Goal: Task Accomplishment & Management: Manage account settings

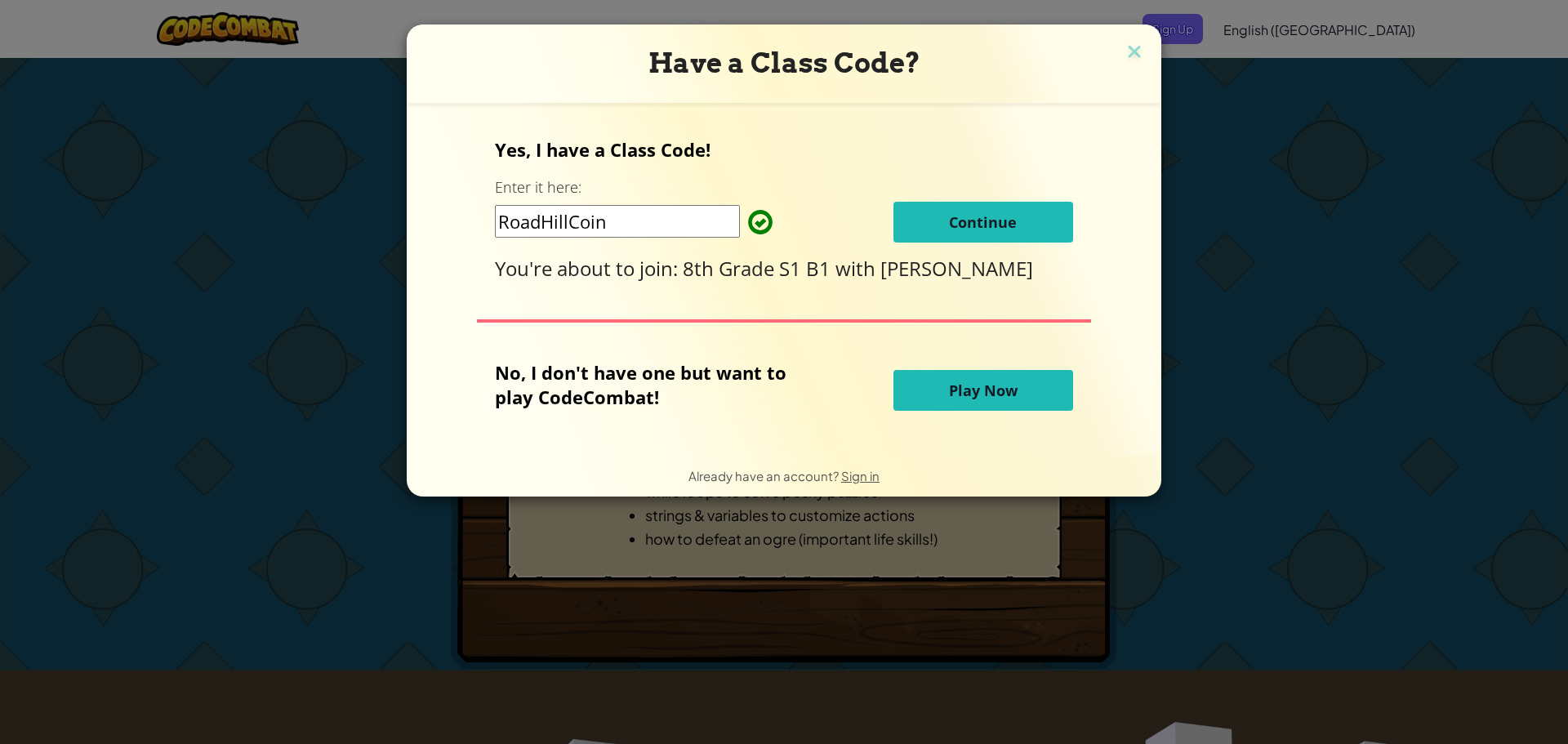
click at [1008, 206] on button "Continue" at bounding box center [983, 222] width 179 height 41
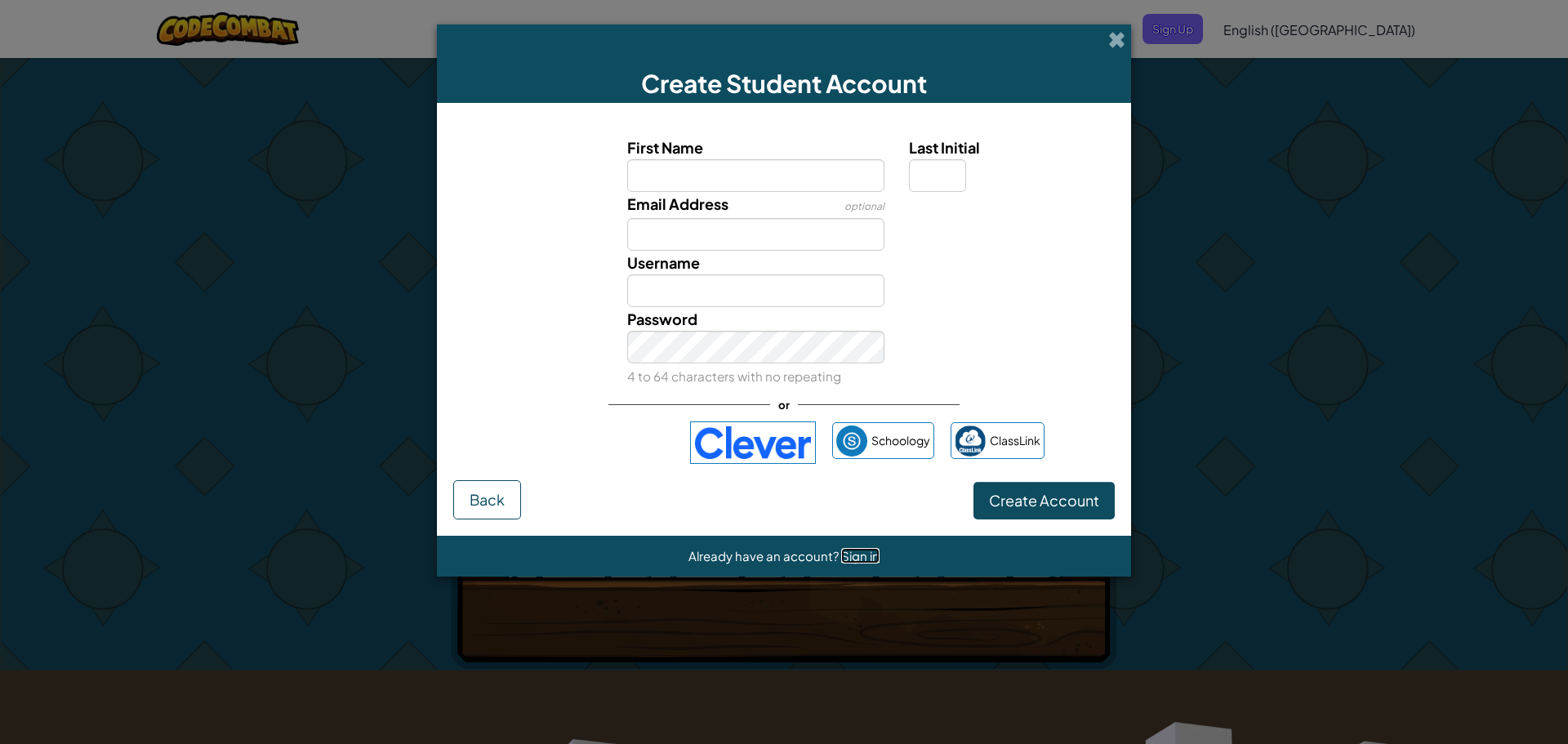
click at [857, 553] on span "Sign in" at bounding box center [860, 555] width 39 height 16
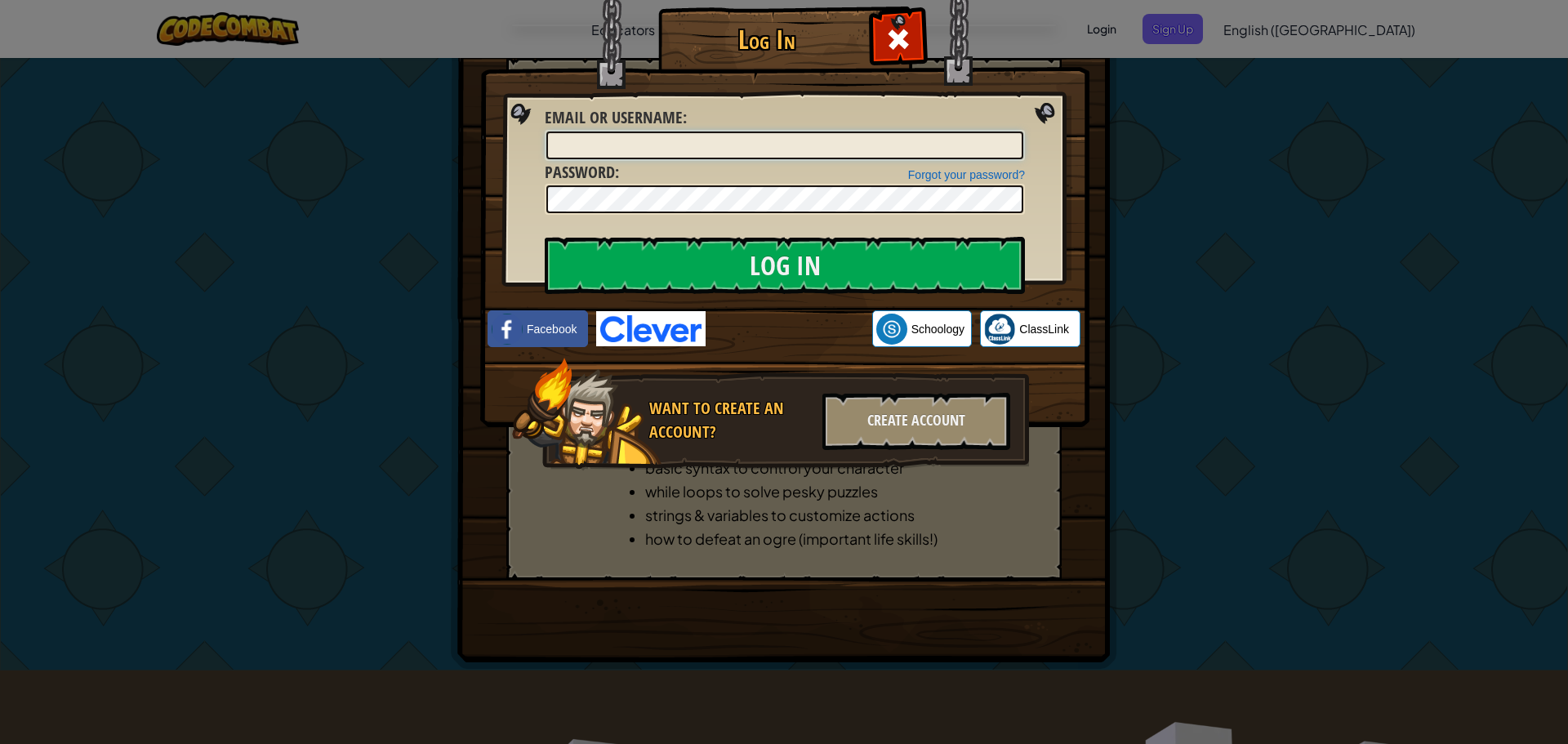
click at [748, 151] on input "Email or Username :" at bounding box center [784, 145] width 477 height 28
type input "/"
click at [544, 237] on input "Log In" at bounding box center [784, 265] width 480 height 57
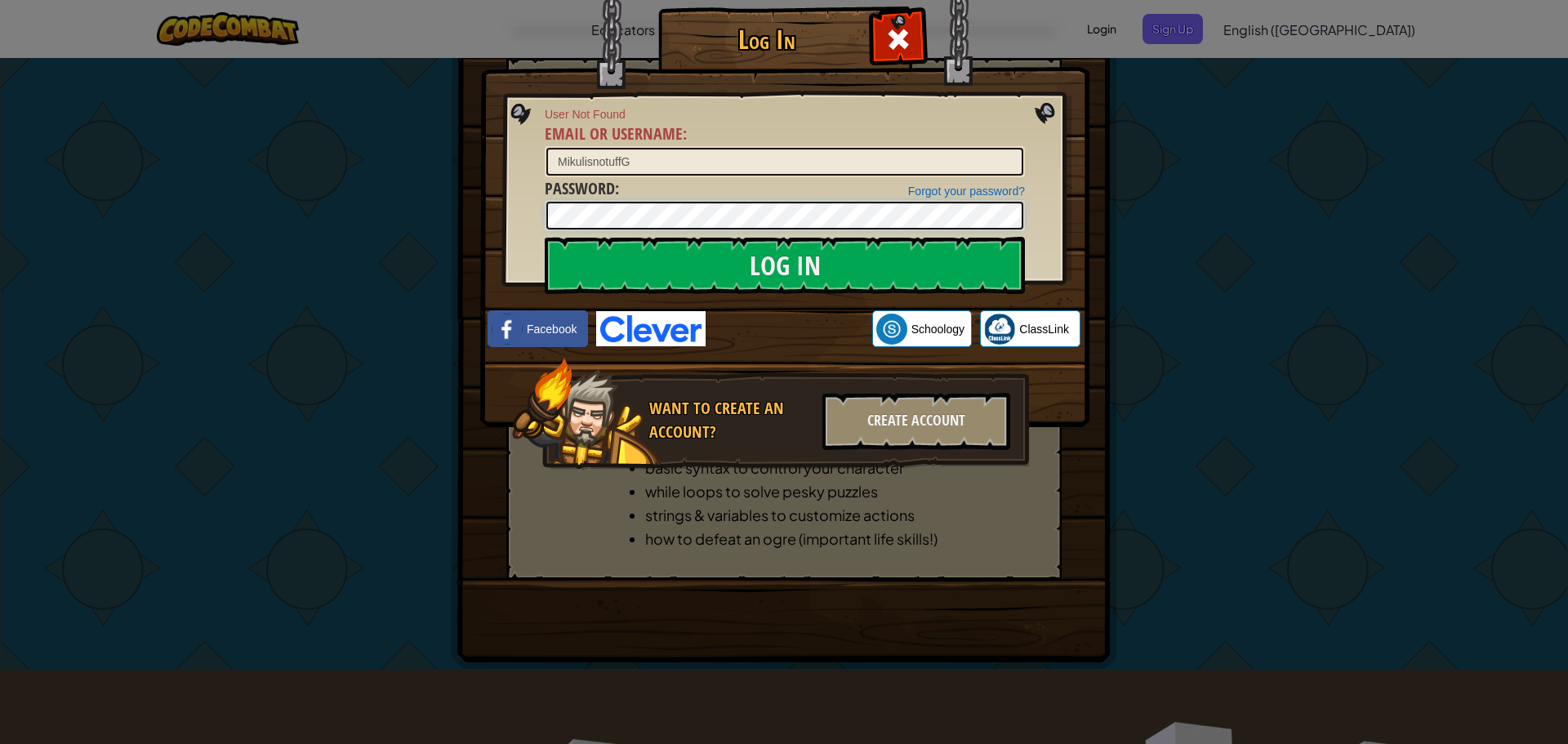
click at [544, 237] on input "Log In" at bounding box center [784, 265] width 480 height 57
click at [426, 224] on div "Log In User Not Found Email or Username : MikulisnotuffG Forgot your password? …" at bounding box center [784, 372] width 1568 height 744
click at [544, 237] on input "Log In" at bounding box center [784, 265] width 480 height 57
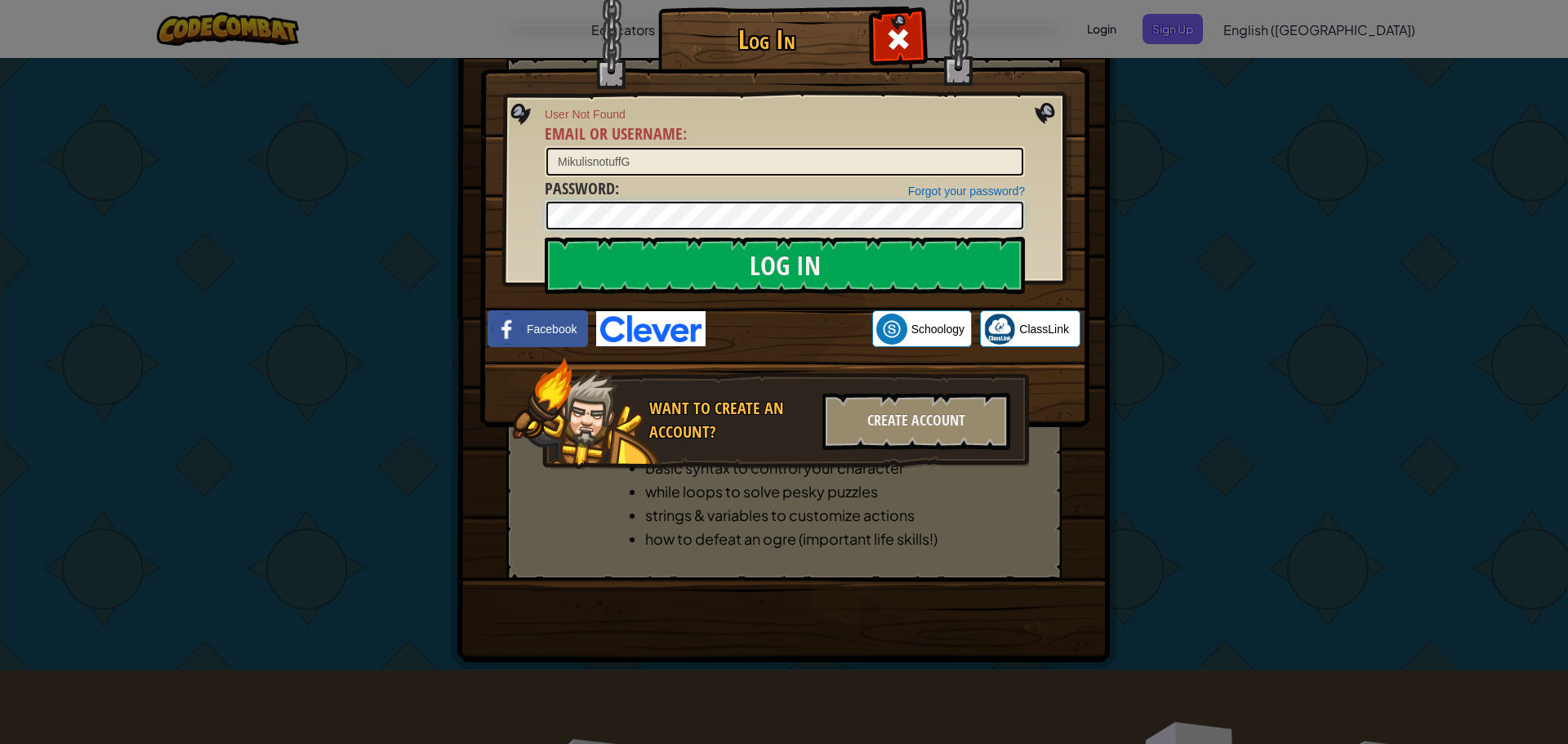
click at [544, 237] on input "Log In" at bounding box center [784, 265] width 480 height 57
click at [359, 207] on div "Log In User Not Found Email or Username : MikulisnotuffG Forgot your password? …" at bounding box center [784, 372] width 1568 height 744
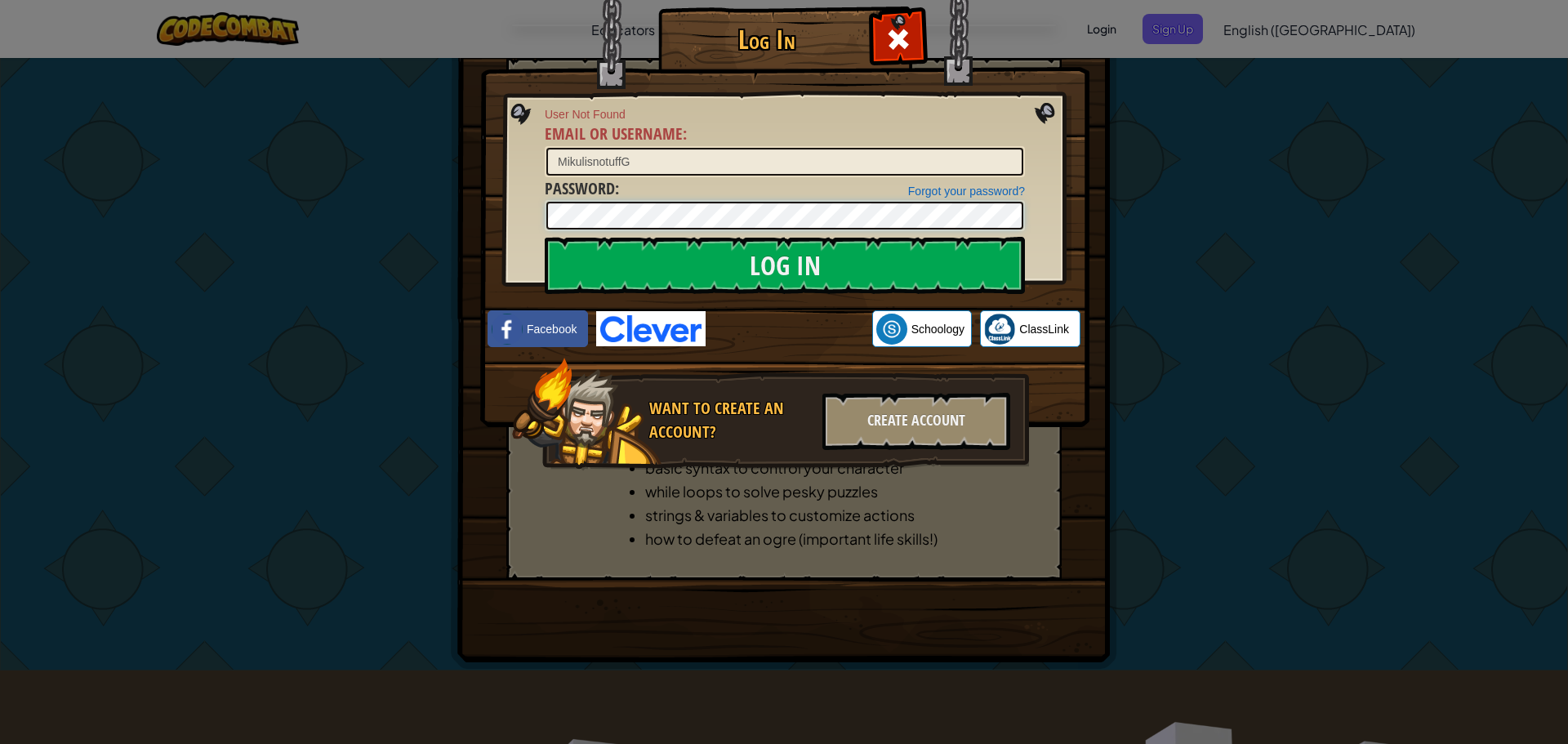
click at [544, 237] on input "Log In" at bounding box center [784, 265] width 480 height 57
click at [662, 163] on input "MikulisnotuffG" at bounding box center [784, 162] width 477 height 28
click at [544, 237] on input "Log In" at bounding box center [784, 265] width 480 height 57
type input "MikulisnotuffG"
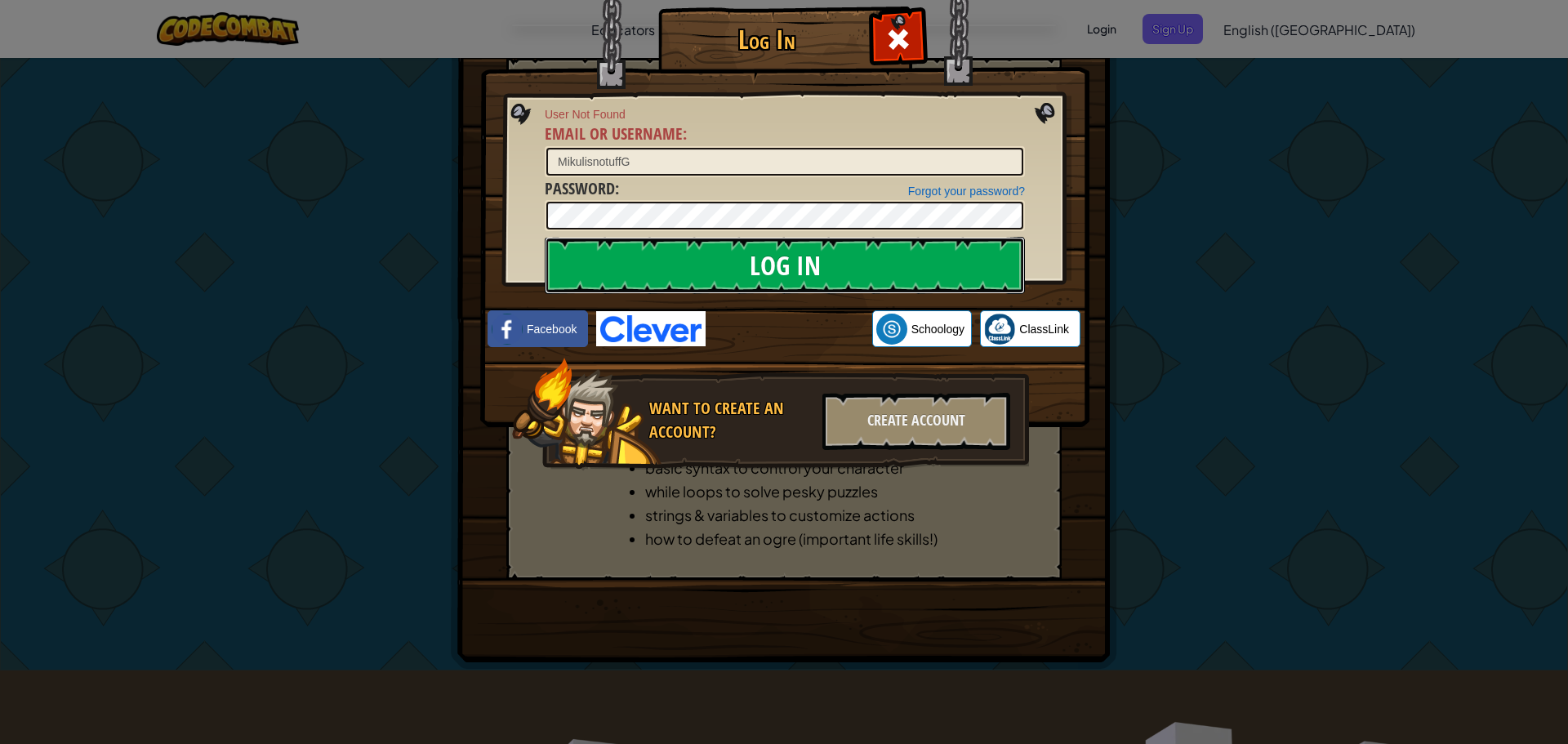
click at [650, 259] on input "Log In" at bounding box center [784, 265] width 480 height 57
click at [650, 254] on input "Log In" at bounding box center [784, 265] width 480 height 57
drag, startPoint x: 645, startPoint y: 166, endPoint x: 381, endPoint y: 221, distance: 269.7
click at [381, 221] on div "Log In User Not Found Email or Username : MikulisnotuffG Forgot your password? …" at bounding box center [784, 372] width 1568 height 744
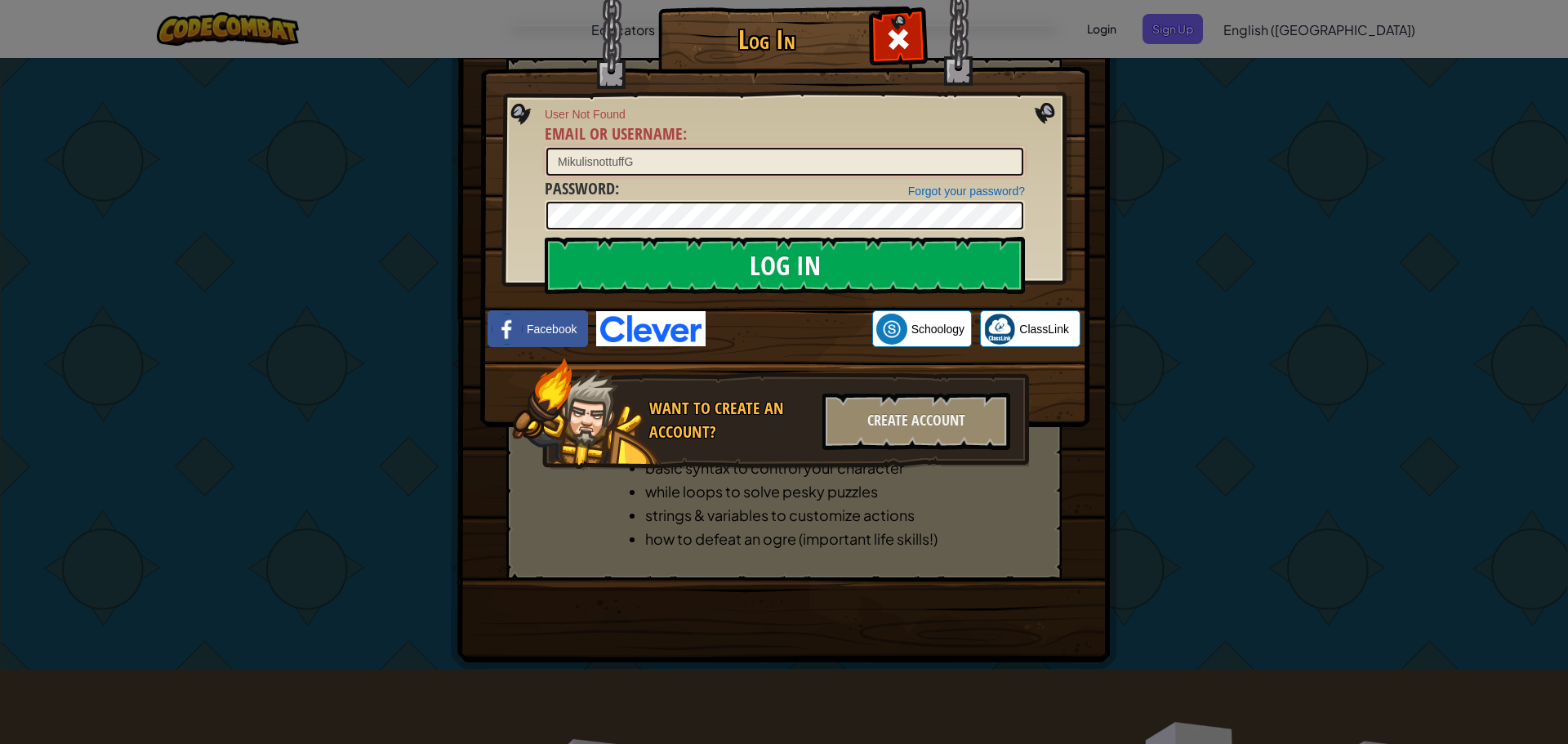
type input "MikulisnottuffG"
click at [644, 267] on input "Log In" at bounding box center [784, 265] width 480 height 57
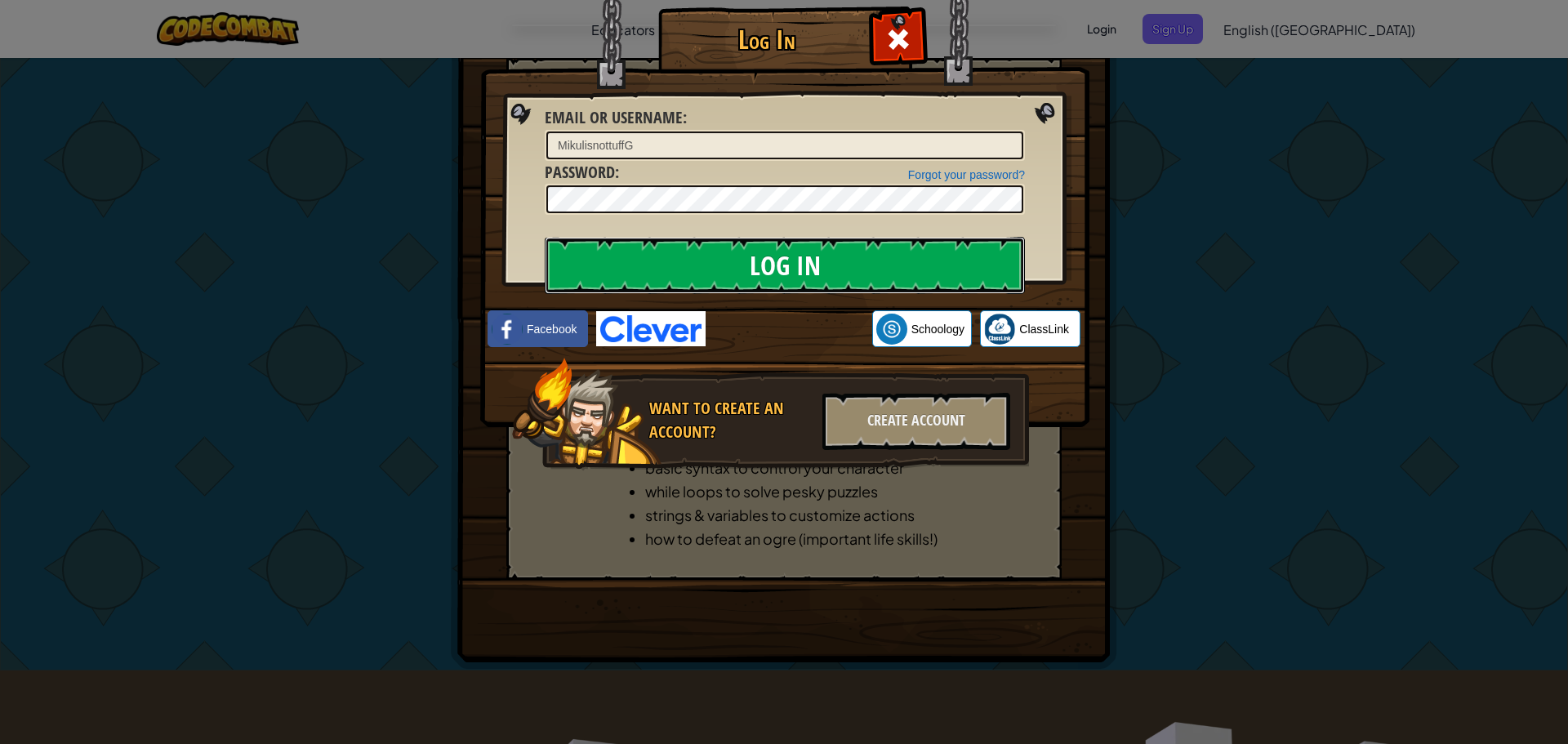
click at [642, 269] on input "Log In" at bounding box center [784, 265] width 480 height 57
